Goal: Find specific fact: Find specific fact

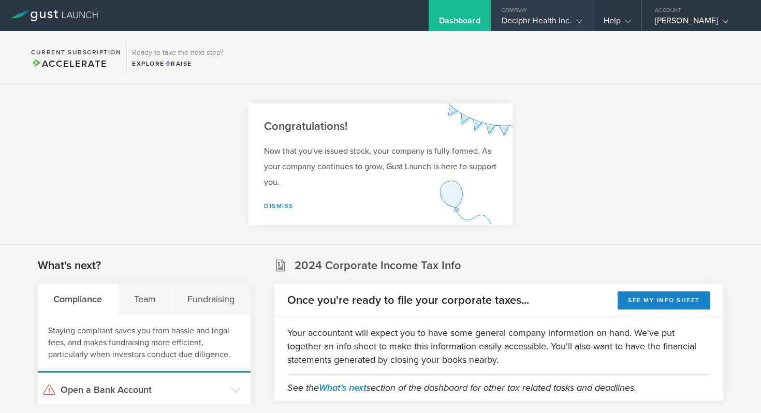
click at [556, 6] on div "Company" at bounding box center [541, 8] width 101 height 16
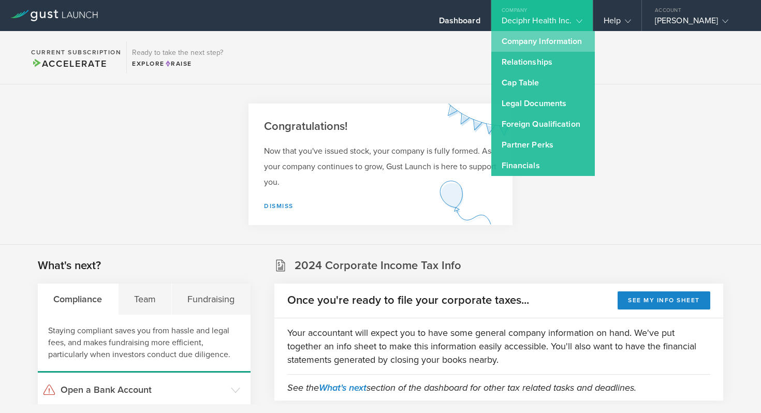
click at [521, 40] on link "Company Information" at bounding box center [543, 41] width 104 height 21
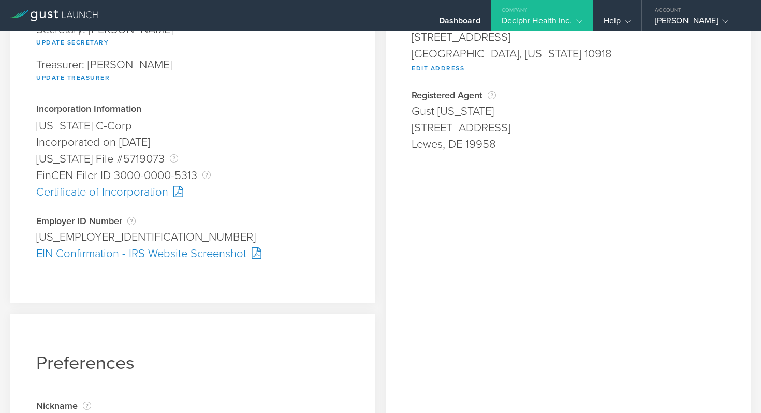
scroll to position [209, 0]
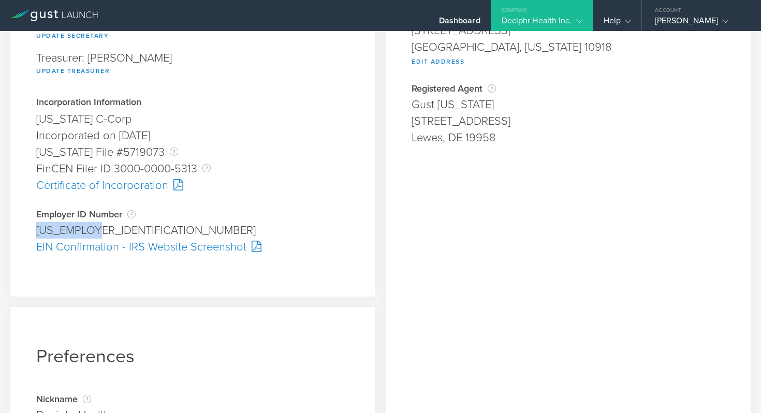
drag, startPoint x: 113, startPoint y: 226, endPoint x: 36, endPoint y: 228, distance: 76.6
click at [36, 228] on div "[US_EMPLOYER_IDENTIFICATION_NUMBER]" at bounding box center [192, 230] width 313 height 17
copy div "[US_EMPLOYER_IDENTIFICATION_NUMBER]"
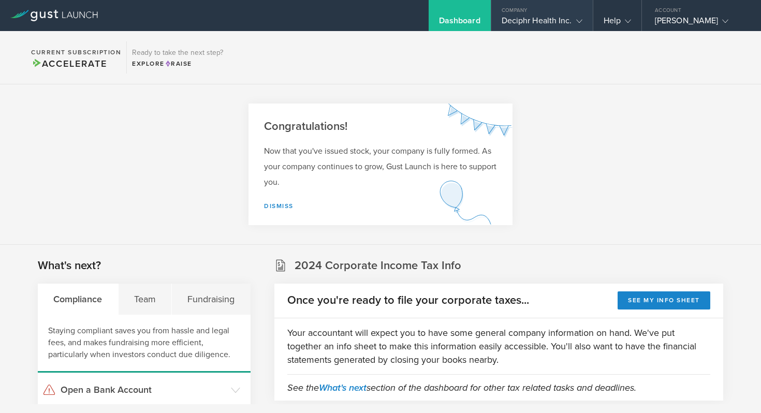
click at [554, 17] on div "Deciphr Health Inc." at bounding box center [542, 24] width 81 height 16
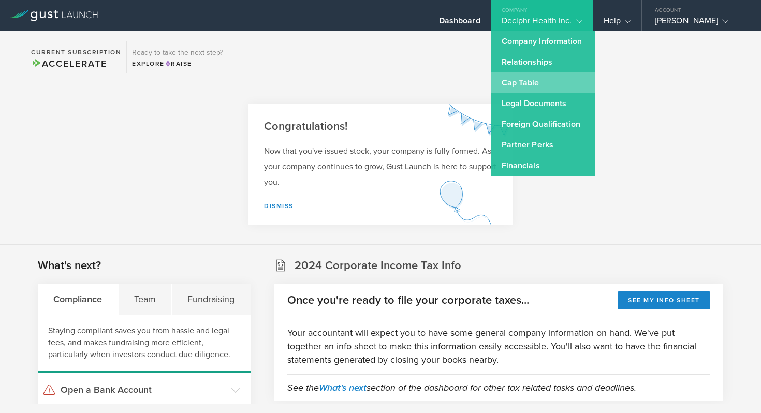
click at [541, 82] on link "Cap Table" at bounding box center [543, 82] width 104 height 21
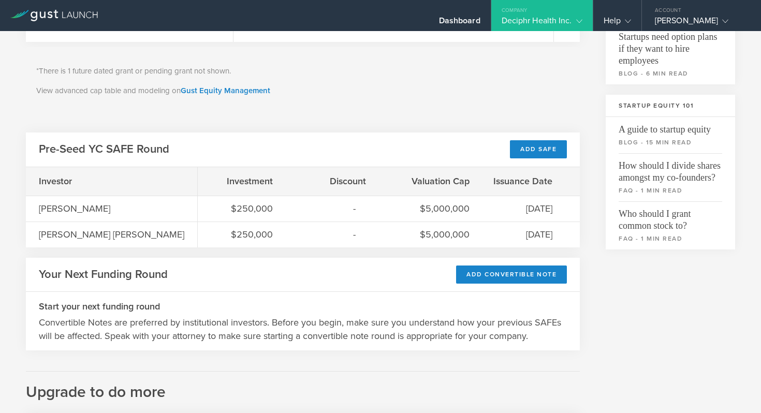
scroll to position [280, 0]
click at [247, 90] on link "Gust Equity Management" at bounding box center [226, 90] width 90 height 9
